Goal: Find specific fact: Find specific fact

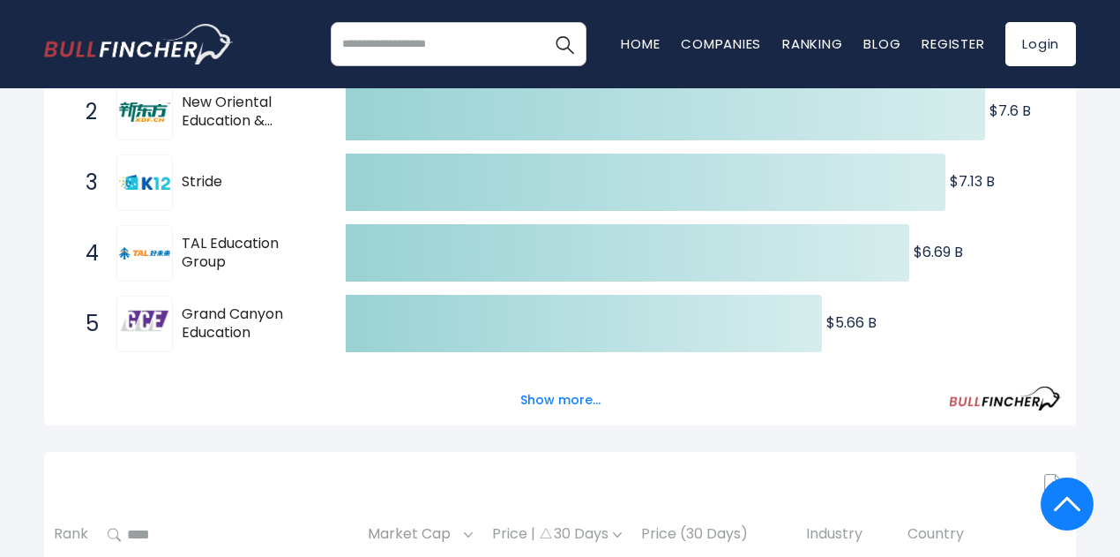
scroll to position [422, 0]
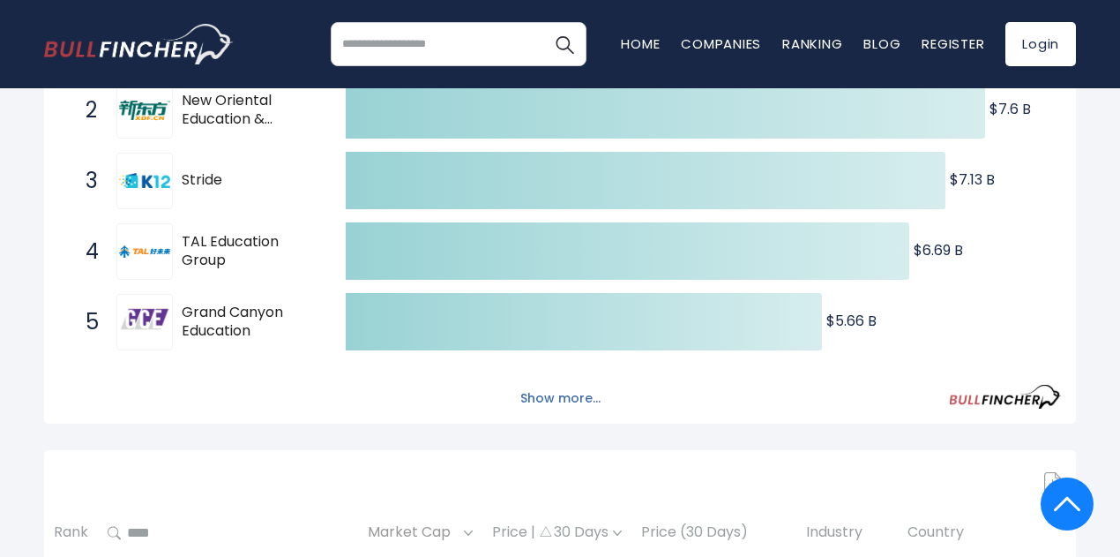
click at [550, 413] on button "Show more..." at bounding box center [560, 398] width 101 height 29
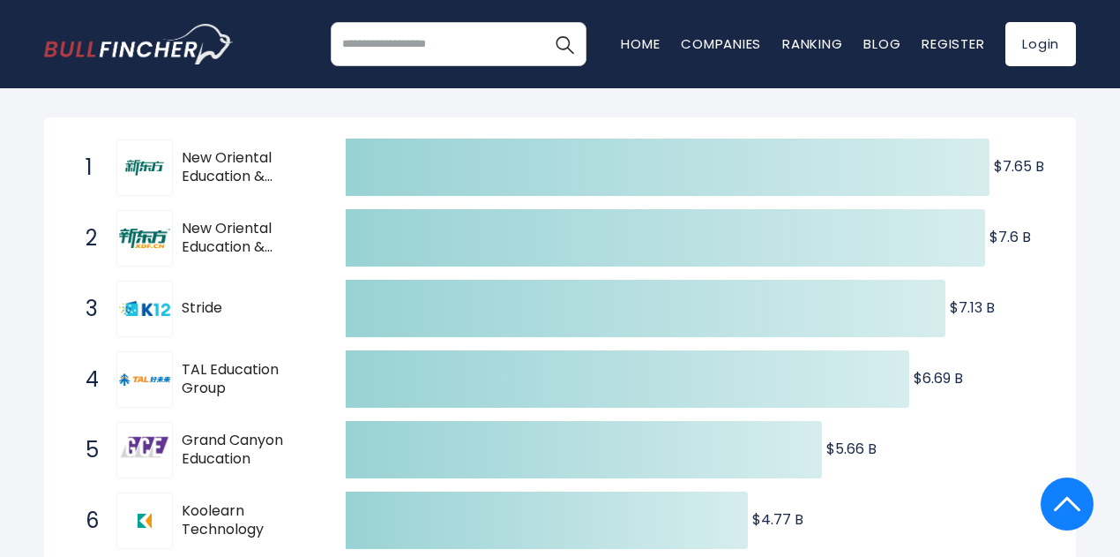
scroll to position [295, 0]
drag, startPoint x: 265, startPoint y: 470, endPoint x: 198, endPoint y: 451, distance: 68.9
click at [198, 451] on span "Grand Canyon Education" at bounding box center [248, 448] width 133 height 37
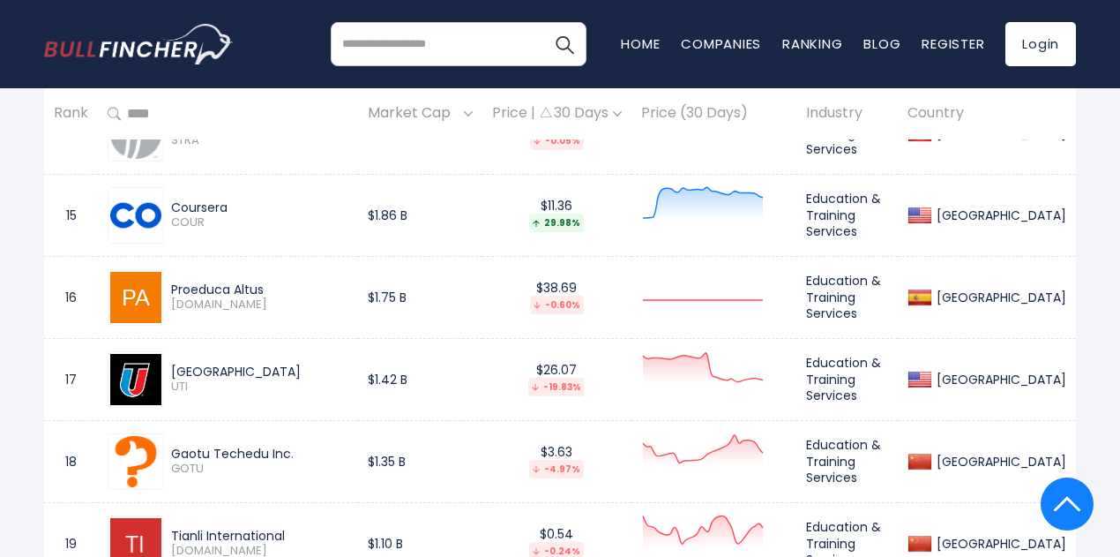
scroll to position [2332, 0]
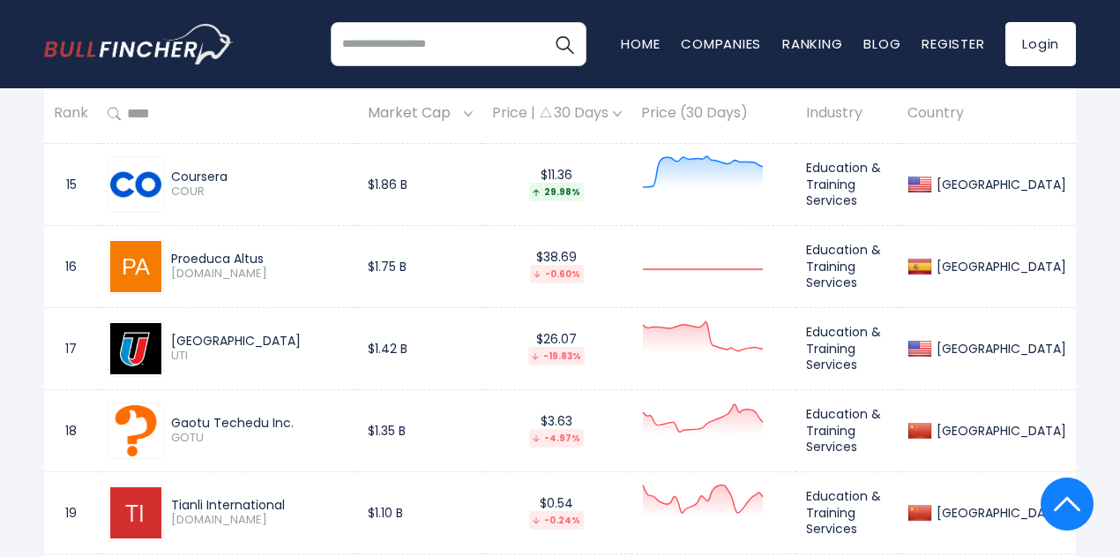
drag, startPoint x: 280, startPoint y: 262, endPoint x: 171, endPoint y: 262, distance: 109.4
click at [171, 262] on div "Proeduca Altus" at bounding box center [259, 258] width 177 height 16
copy div "Proeduca Altus"
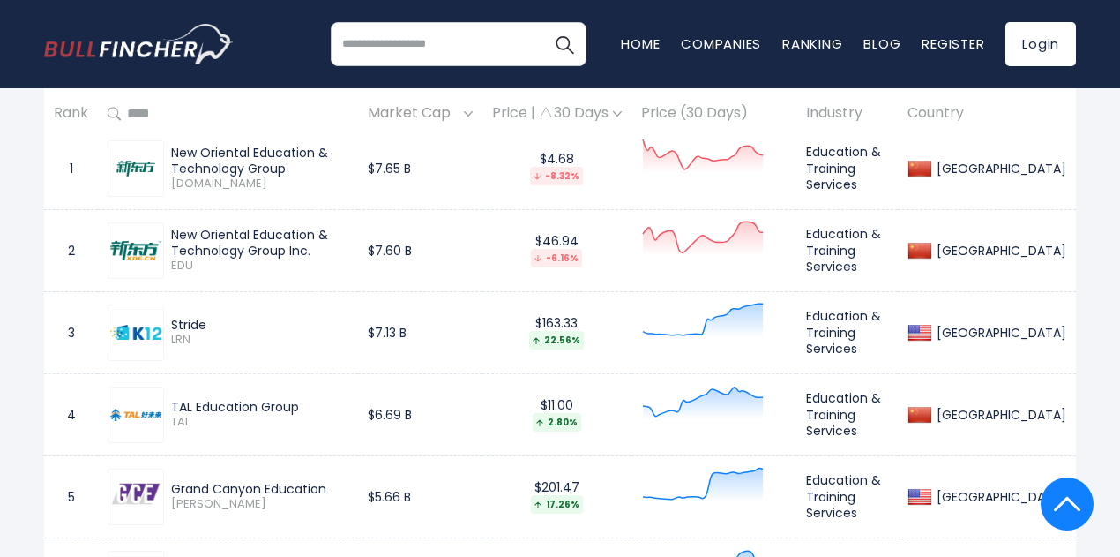
scroll to position [1205, 0]
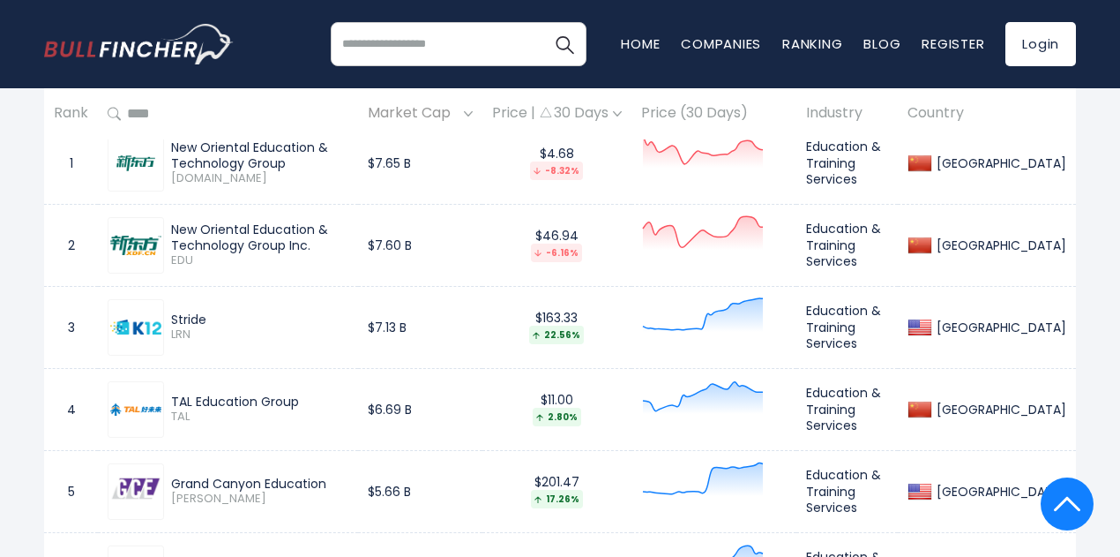
drag, startPoint x: 207, startPoint y: 325, endPoint x: 171, endPoint y: 325, distance: 36.2
click at [171, 325] on div "Stride" at bounding box center [259, 319] width 177 height 16
copy div "Stride"
